Goal: Transaction & Acquisition: Book appointment/travel/reservation

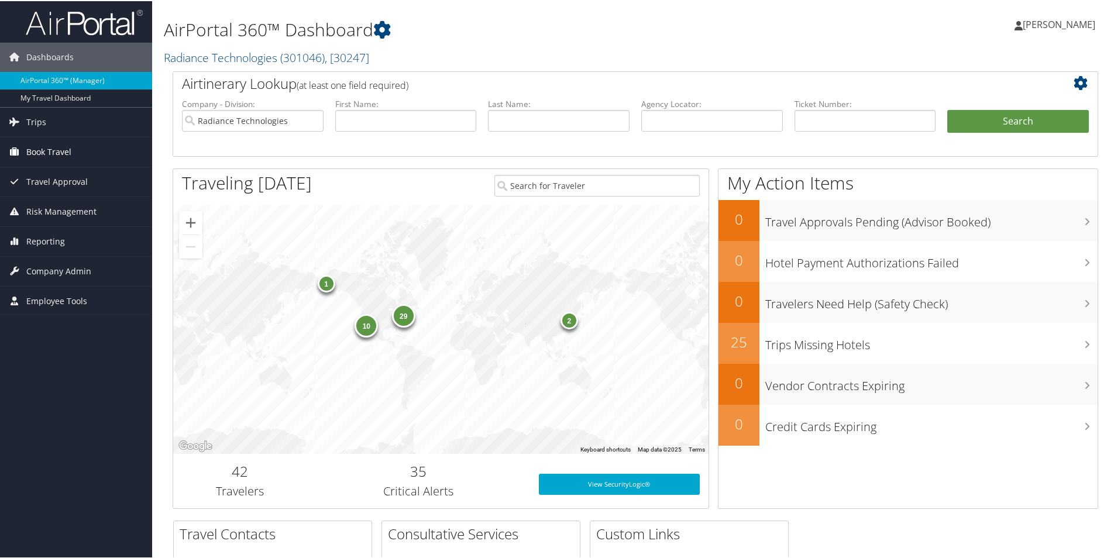
click at [64, 147] on span "Book Travel" at bounding box center [48, 150] width 45 height 29
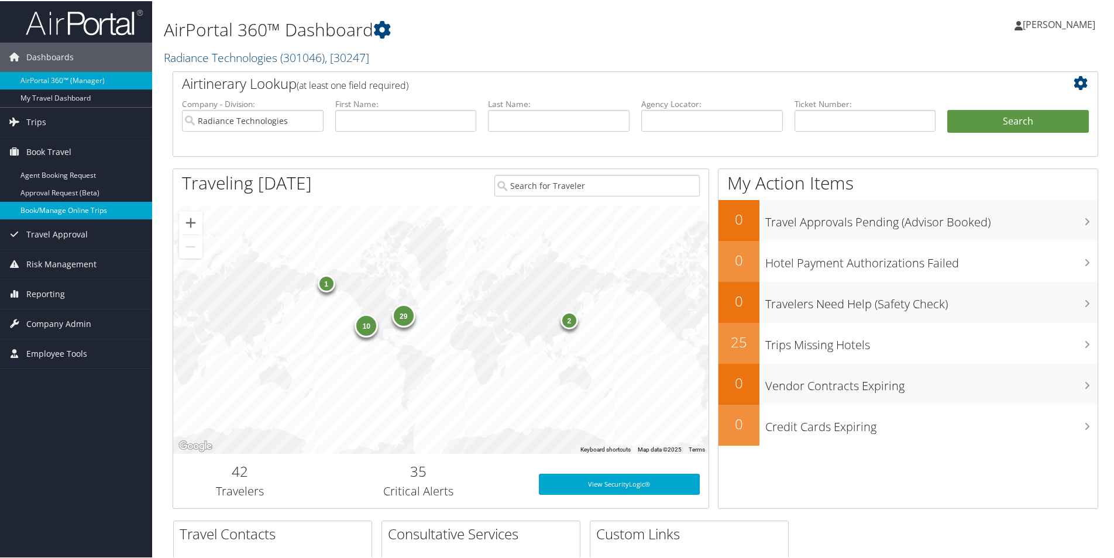
click at [77, 215] on link "Book/Manage Online Trips" at bounding box center [76, 210] width 152 height 18
